Goal: Find contact information: Obtain details needed to contact an individual or organization

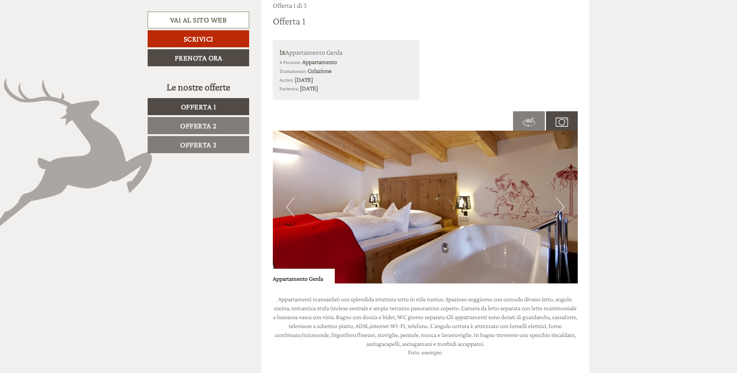
scroll to position [504, 0]
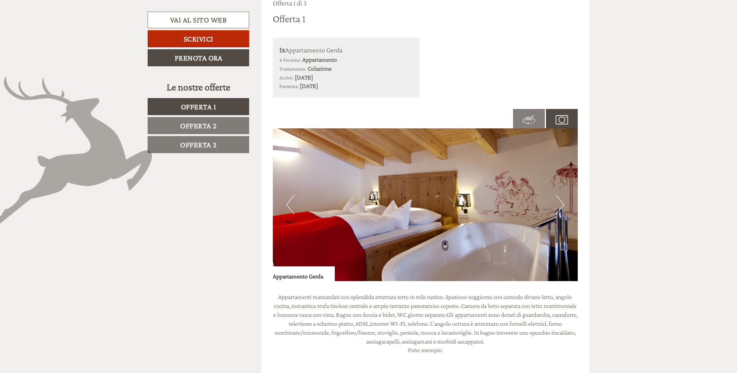
click at [561, 204] on button "Next" at bounding box center [560, 204] width 8 height 19
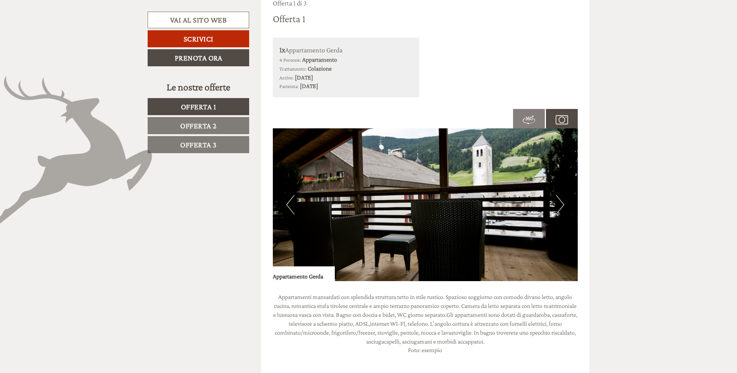
click at [561, 204] on button "Next" at bounding box center [560, 204] width 8 height 19
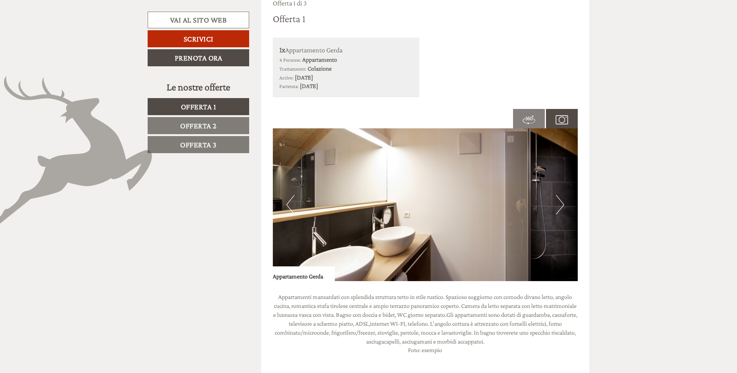
click at [561, 204] on button "Next" at bounding box center [560, 204] width 8 height 19
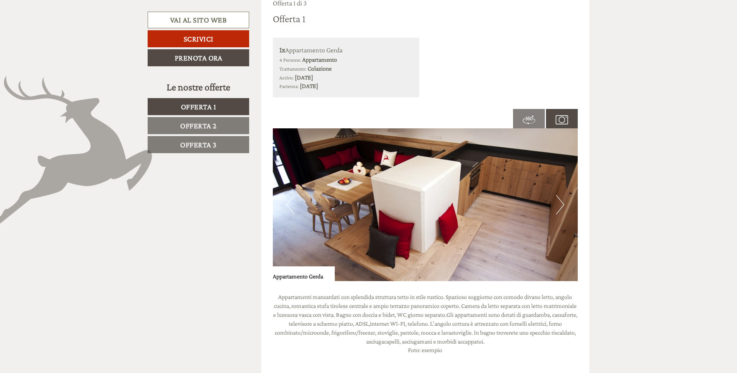
click at [561, 204] on button "Next" at bounding box center [560, 204] width 8 height 19
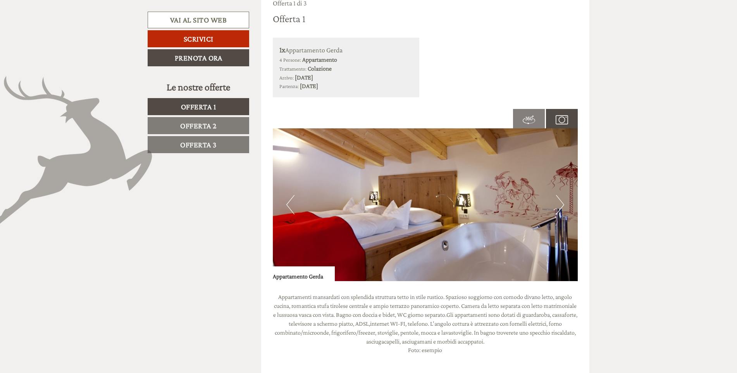
click at [561, 204] on button "Next" at bounding box center [560, 204] width 8 height 19
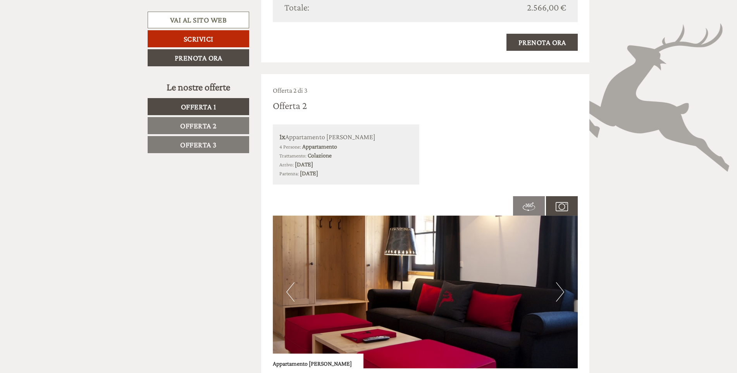
scroll to position [1046, 0]
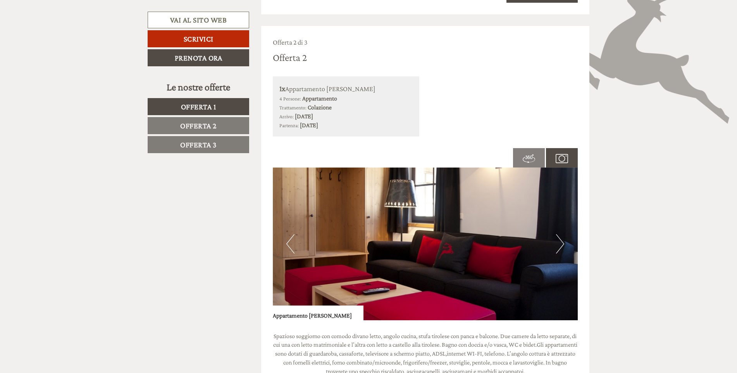
click at [561, 243] on button "Next" at bounding box center [560, 243] width 8 height 19
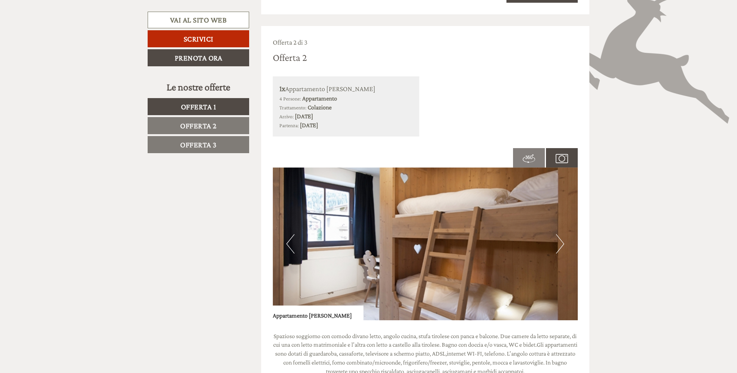
click at [561, 243] on button "Next" at bounding box center [560, 243] width 8 height 19
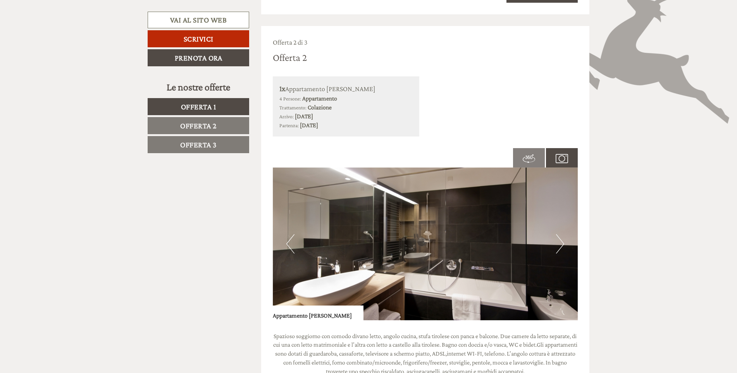
click at [561, 243] on button "Next" at bounding box center [560, 243] width 8 height 19
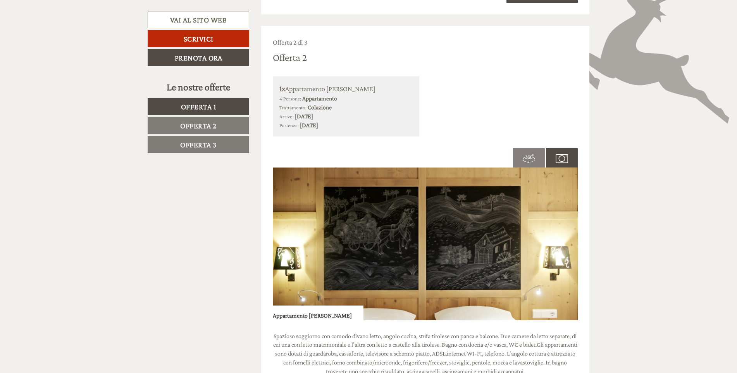
click at [561, 243] on button "Next" at bounding box center [560, 243] width 8 height 19
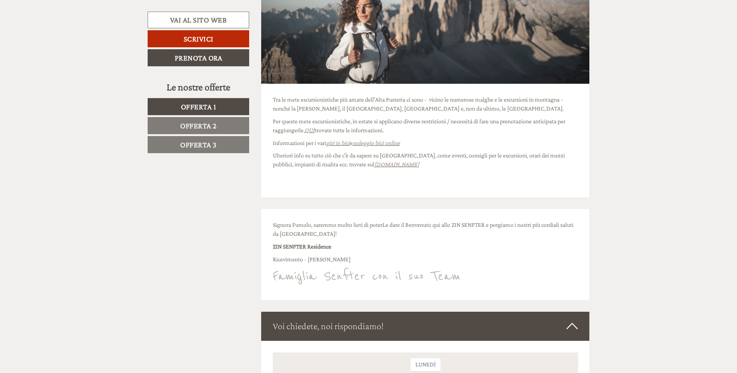
scroll to position [3294, 0]
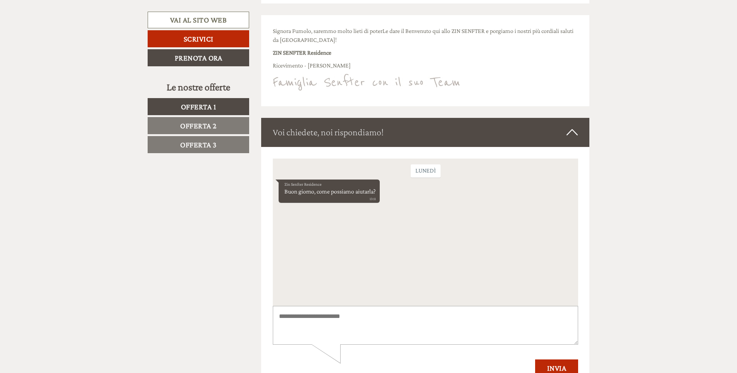
click at [394, 320] on textarea at bounding box center [424, 324] width 305 height 39
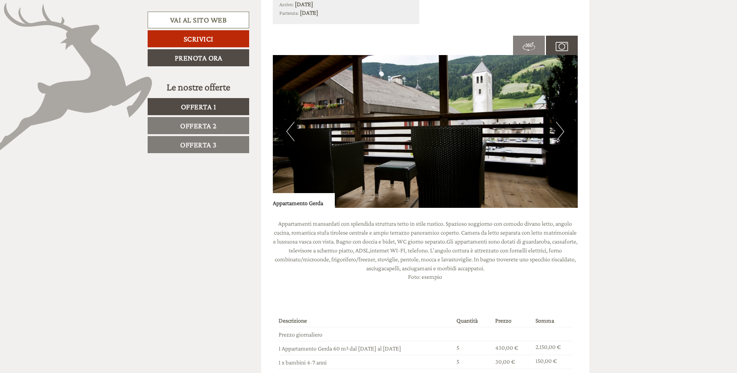
scroll to position [504, 0]
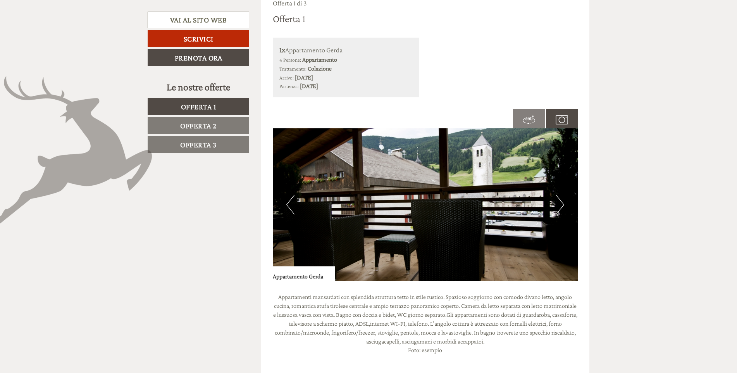
click at [563, 118] on img at bounding box center [562, 120] width 12 height 12
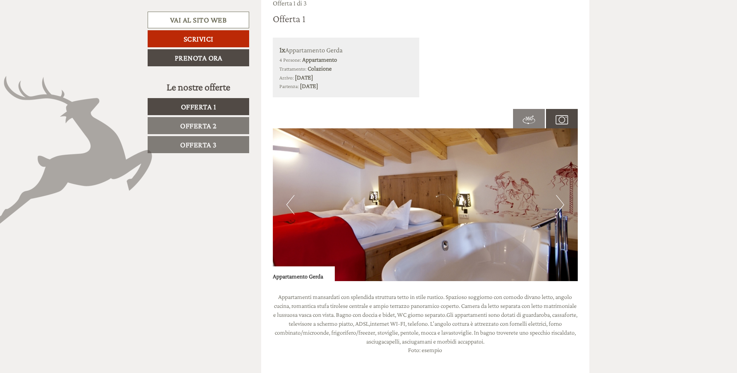
click at [562, 199] on button "Next" at bounding box center [560, 204] width 8 height 19
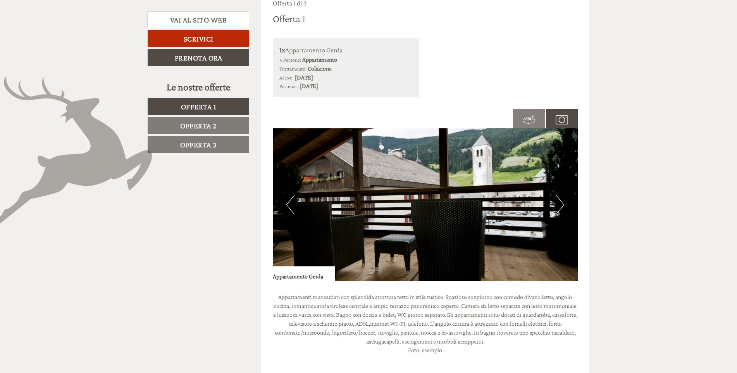
click at [562, 199] on button "Next" at bounding box center [560, 204] width 8 height 19
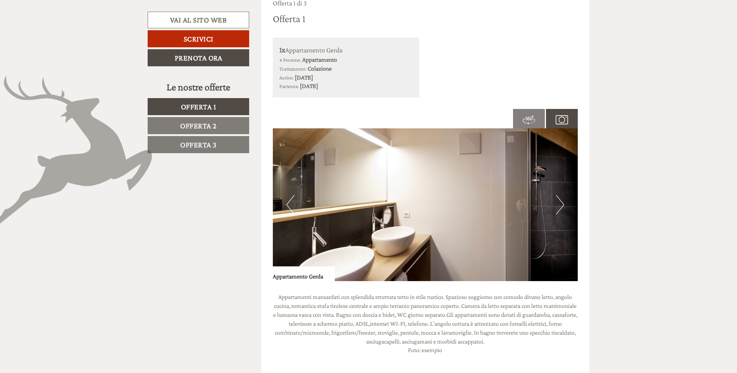
click at [562, 199] on button "Next" at bounding box center [560, 204] width 8 height 19
click at [554, 206] on img at bounding box center [425, 204] width 305 height 153
click at [562, 203] on button "Next" at bounding box center [560, 204] width 8 height 19
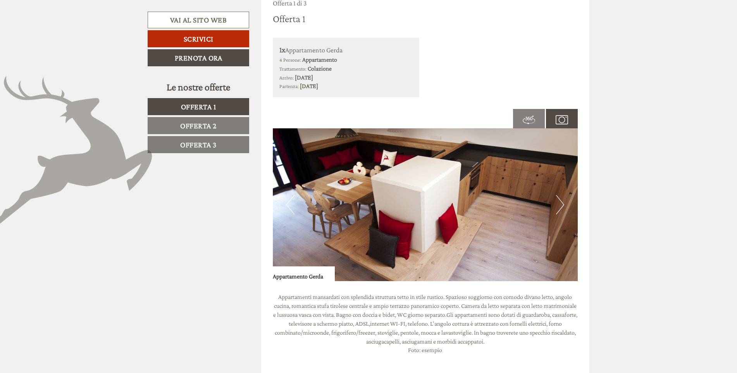
click at [562, 203] on button "Next" at bounding box center [560, 204] width 8 height 19
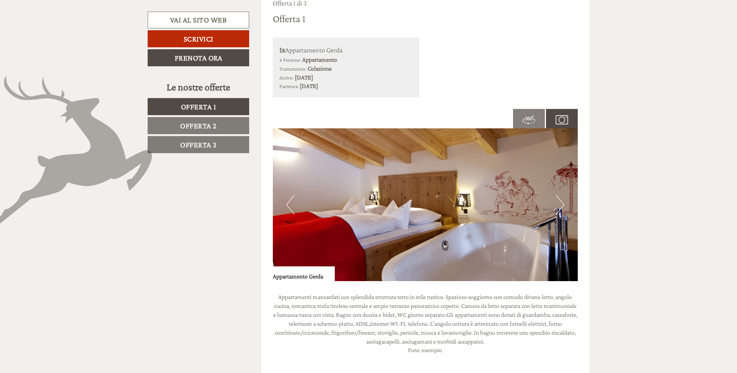
click at [562, 203] on button "Next" at bounding box center [560, 204] width 8 height 19
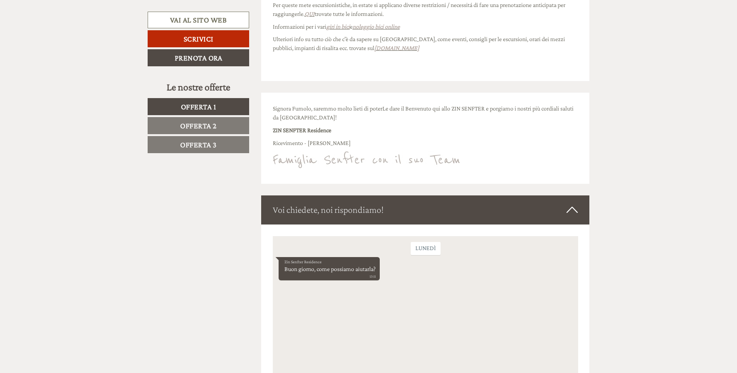
scroll to position [3333, 0]
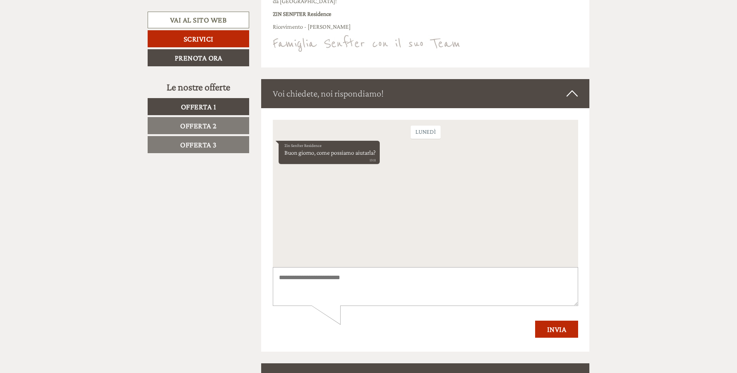
click at [372, 289] on textarea at bounding box center [424, 286] width 305 height 39
type textarea "**********"
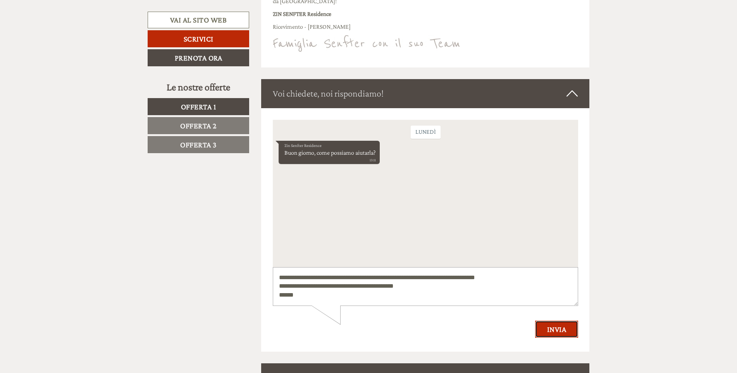
click at [560, 331] on button "Invia" at bounding box center [556, 328] width 43 height 17
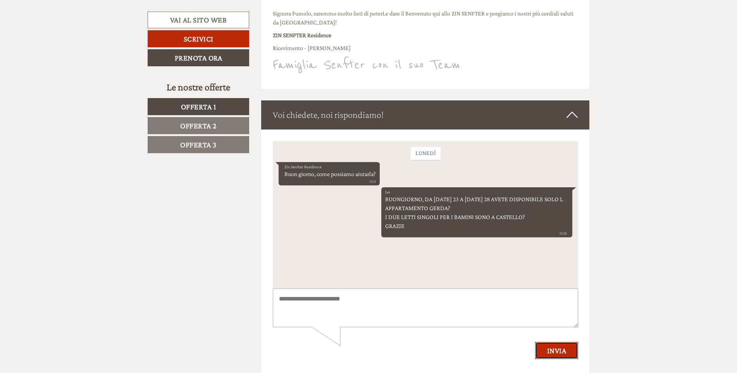
scroll to position [3371, 0]
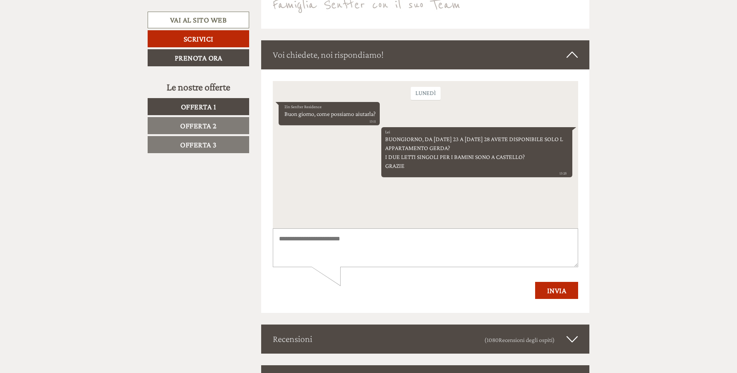
click at [416, 257] on textarea at bounding box center [424, 247] width 305 height 39
drag, startPoint x: 425, startPoint y: 168, endPoint x: 381, endPoint y: 130, distance: 58.8
click at [381, 130] on div "Lei BUONGIORNO, DA [DATE] 23 A [DATE] 28 AVETE DISPONIBILE SOLO L APPARTAMENTO …" at bounding box center [476, 152] width 191 height 50
copy div "Lei BUONGIORNO, DA [DATE] 23 A [DATE] 28 AVETE DISPONIBILE SOLO L APPARTAMENTO …"
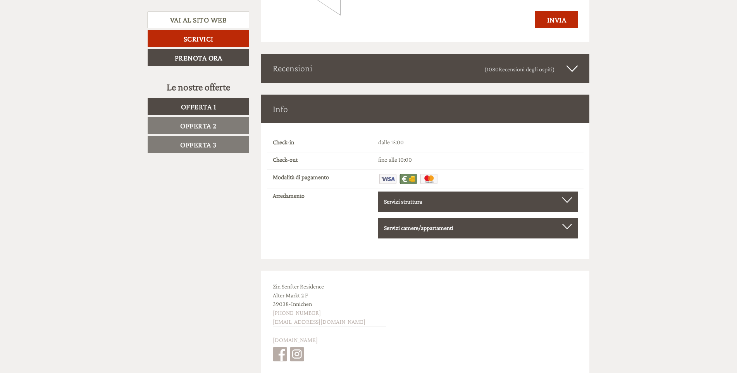
scroll to position [3643, 0]
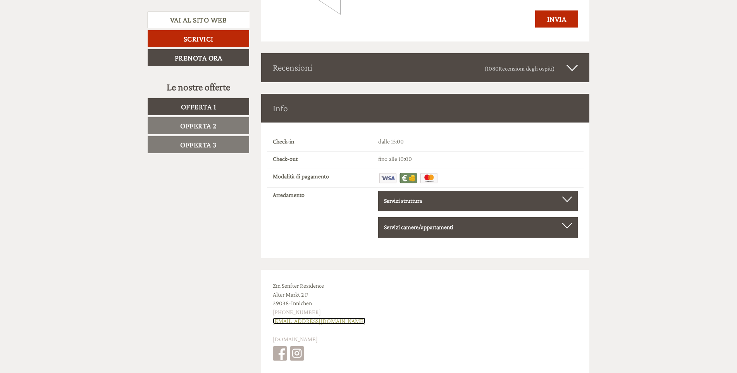
click at [312, 317] on link "[EMAIL_ADDRESS][DOMAIN_NAME]" at bounding box center [319, 320] width 93 height 7
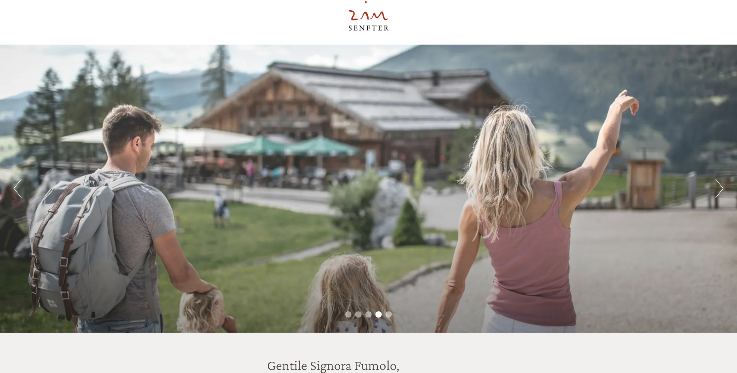
scroll to position [0, 0]
